Goal: Information Seeking & Learning: Learn about a topic

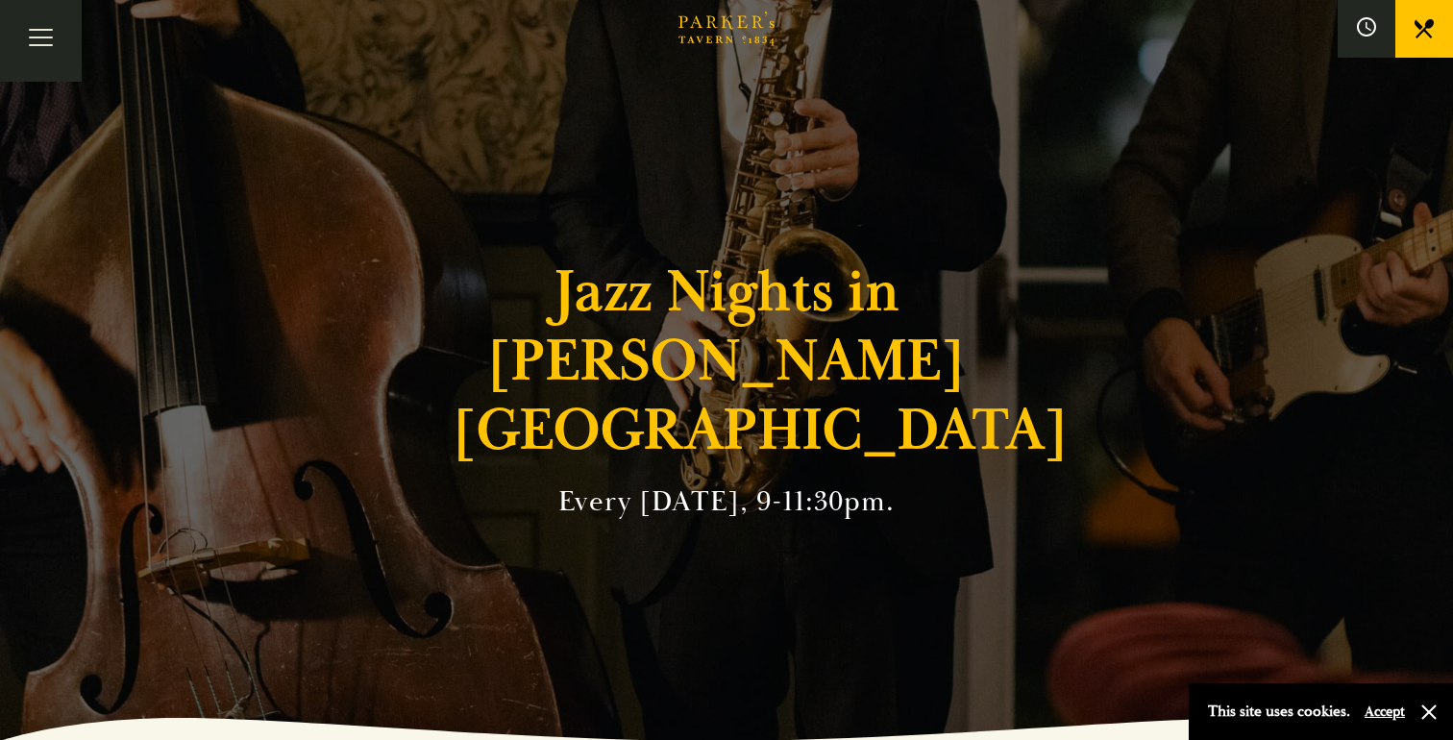
click at [600, 390] on h1 "Jazz Nights in Parker's Tavern" at bounding box center [727, 361] width 548 height 208
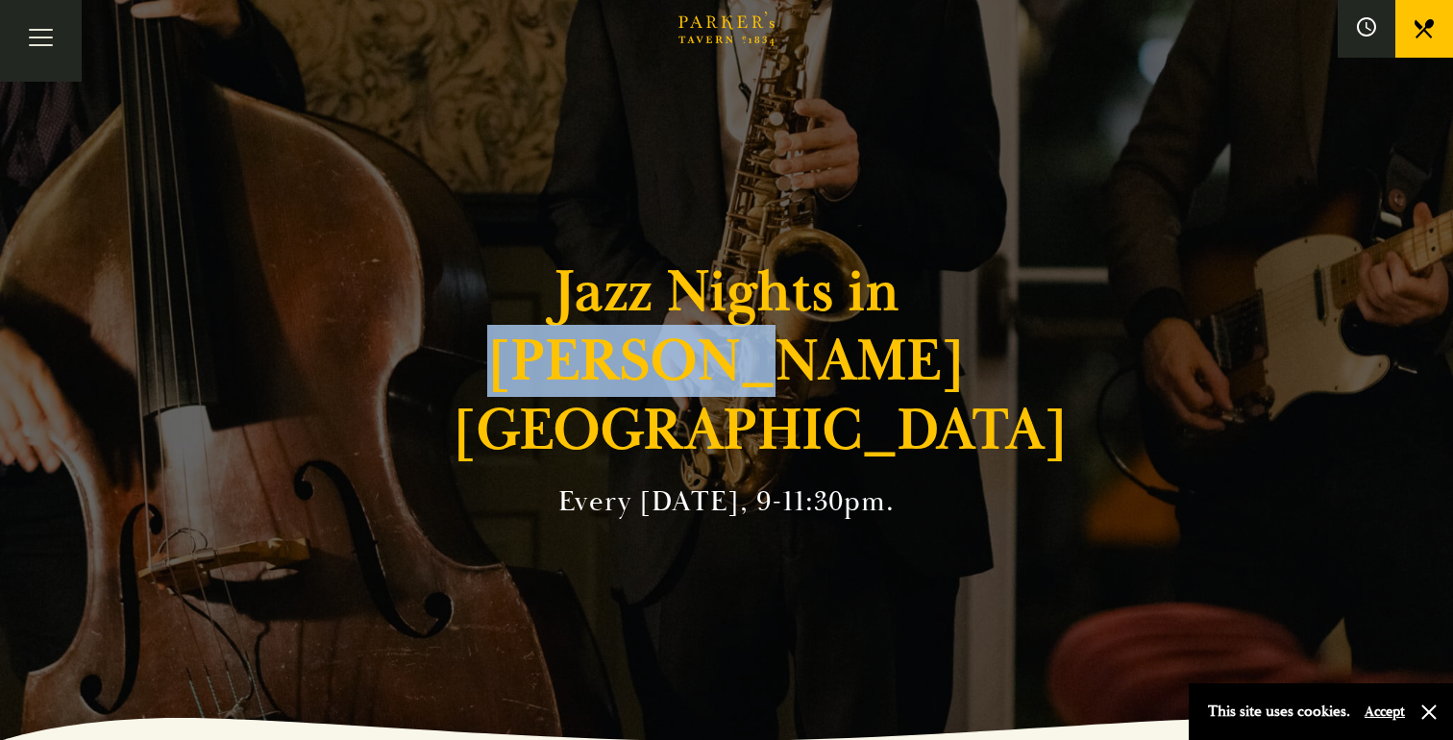
click at [600, 390] on h1 "Jazz Nights in Parker's Tavern" at bounding box center [727, 361] width 548 height 208
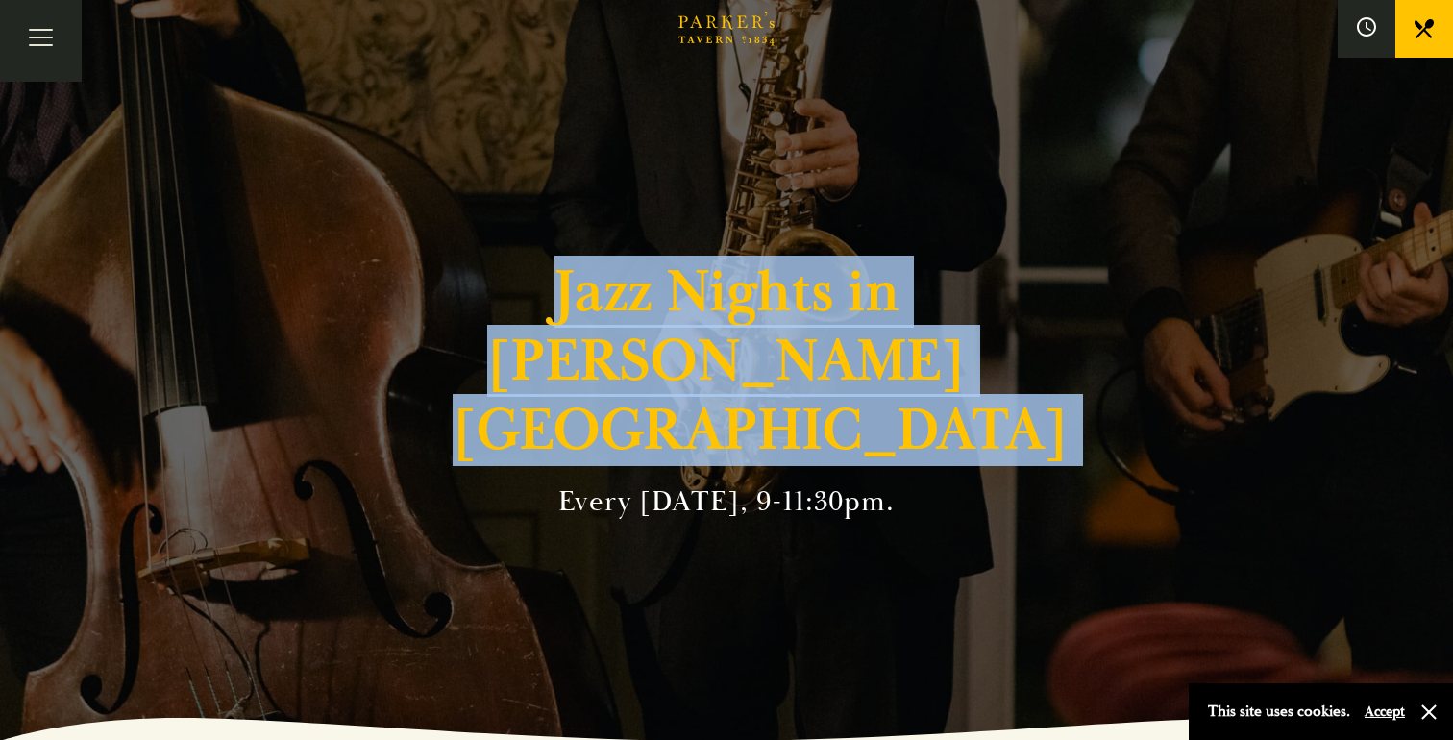
click at [600, 390] on h1 "Jazz Nights in Parker's Tavern" at bounding box center [727, 361] width 548 height 208
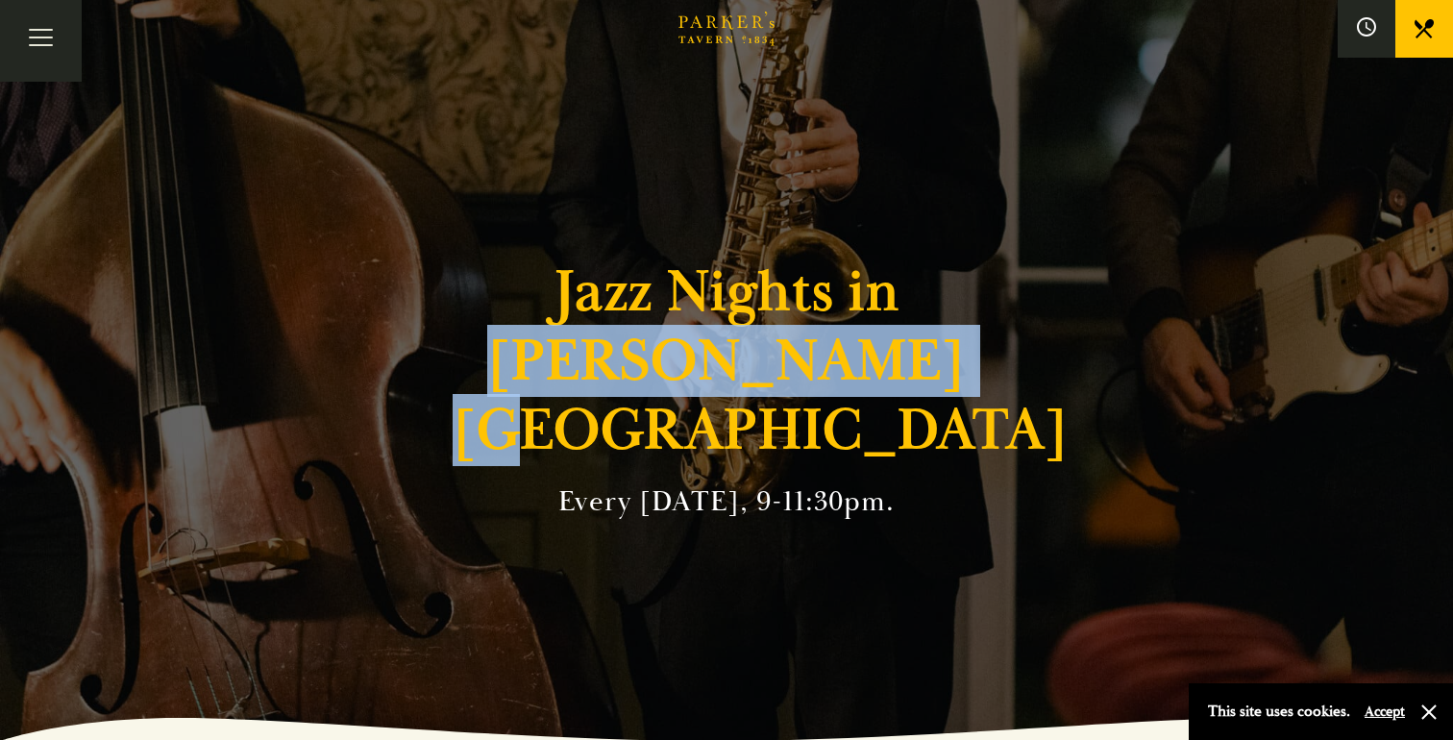
drag, startPoint x: 528, startPoint y: 387, endPoint x: 988, endPoint y: 387, distance: 459.2
click at [988, 387] on h1 "Jazz Nights in Parker's Tavern" at bounding box center [727, 361] width 548 height 208
